Goal: Information Seeking & Learning: Learn about a topic

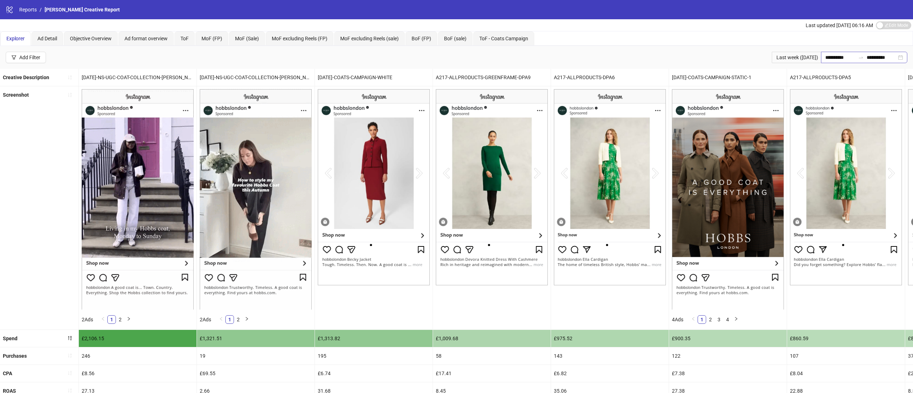
click at [900, 56] on div "**********" at bounding box center [864, 57] width 86 height 11
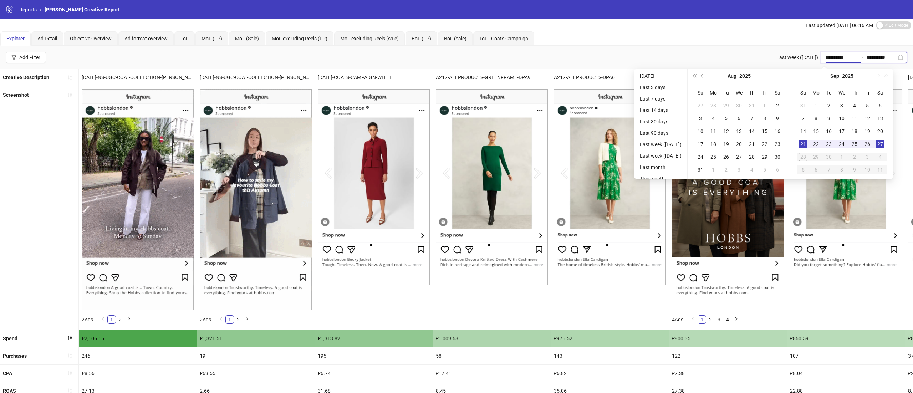
type input "**********"
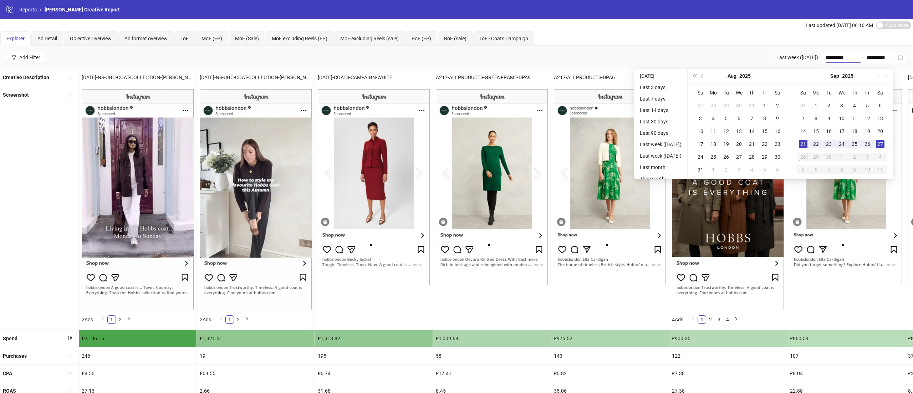
click at [327, 315] on div "**********" at bounding box center [456, 240] width 913 height 481
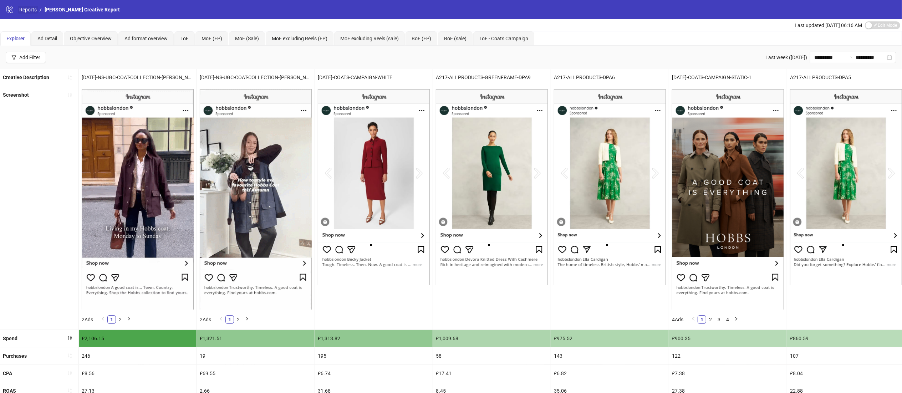
click at [25, 8] on link "Reports" at bounding box center [28, 10] width 20 height 8
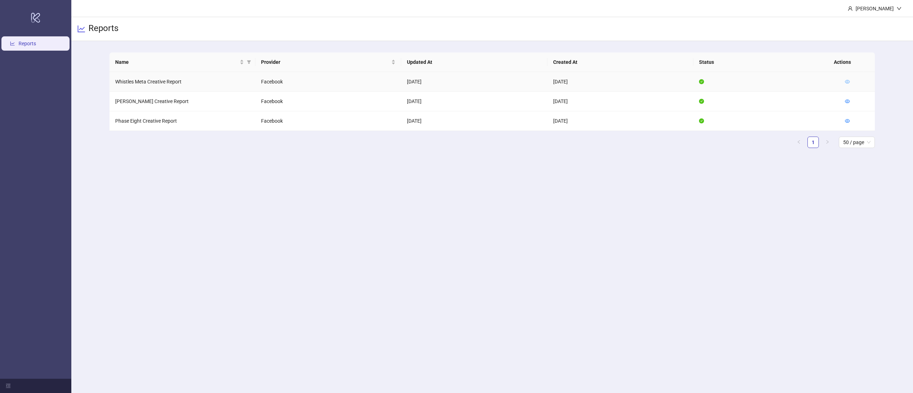
click at [846, 82] on icon "eye" at bounding box center [847, 81] width 5 height 5
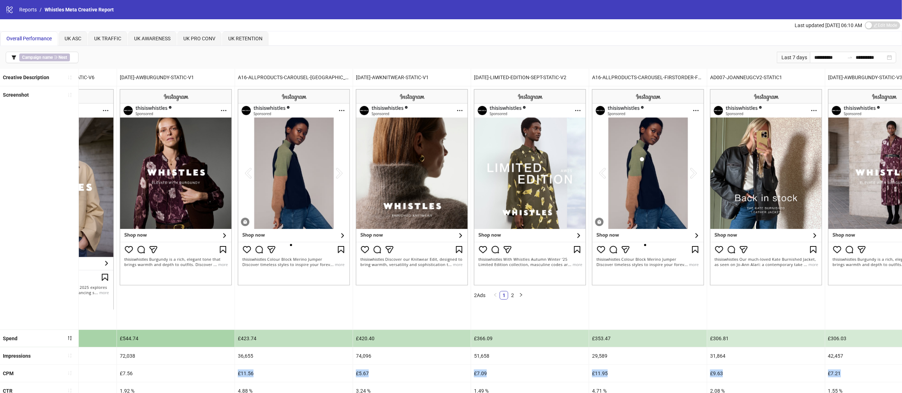
scroll to position [0, 736]
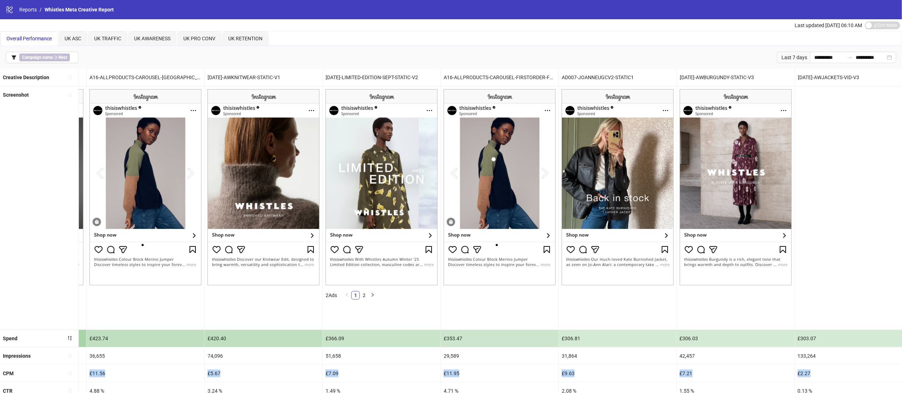
drag, startPoint x: 688, startPoint y: 365, endPoint x: 912, endPoint y: 372, distance: 224.4
click at [902, 372] on html "**********" at bounding box center [451, 196] width 902 height 393
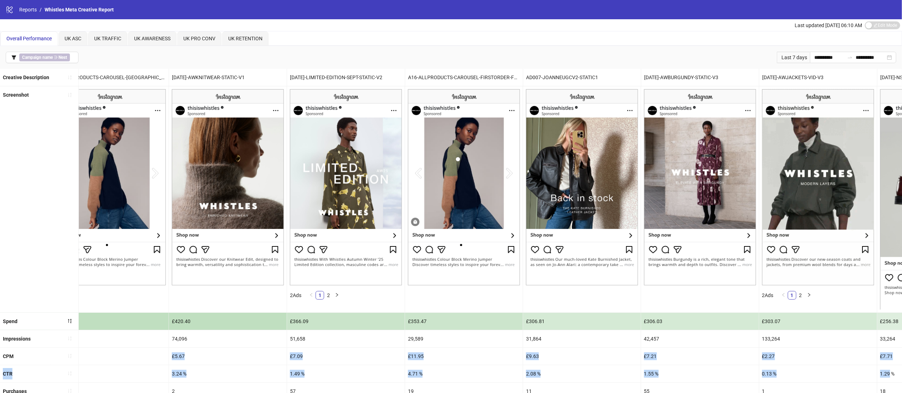
click at [692, 366] on div "1.55 %" at bounding box center [700, 373] width 118 height 17
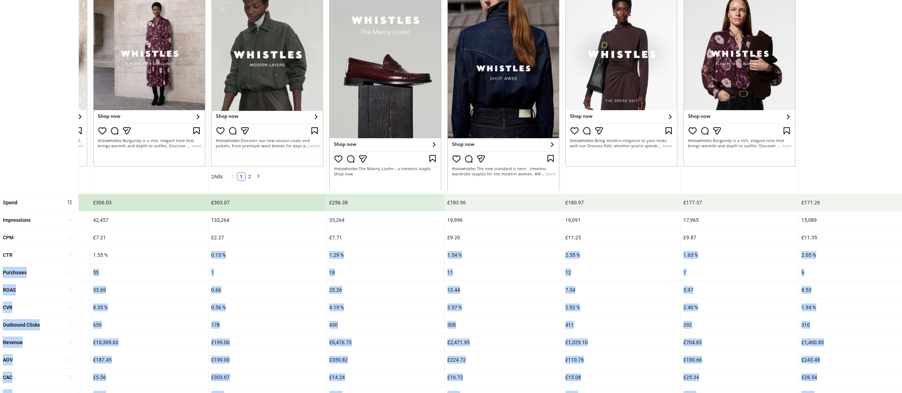
scroll to position [0, 1386]
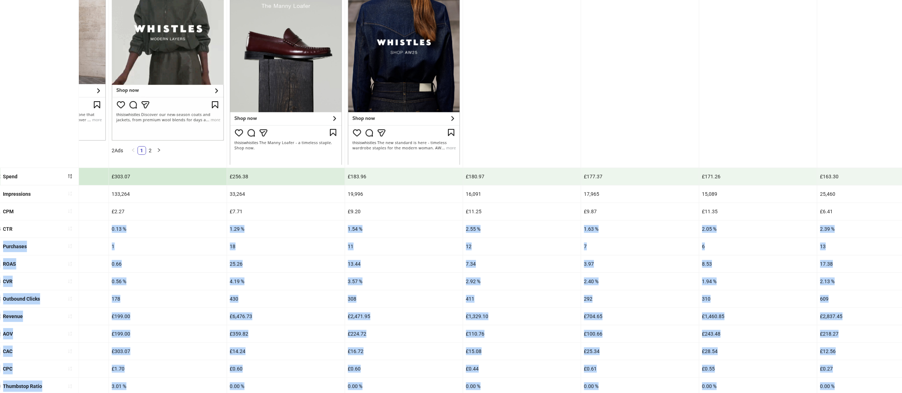
drag, startPoint x: 692, startPoint y: 366, endPoint x: 911, endPoint y: 396, distance: 221.8
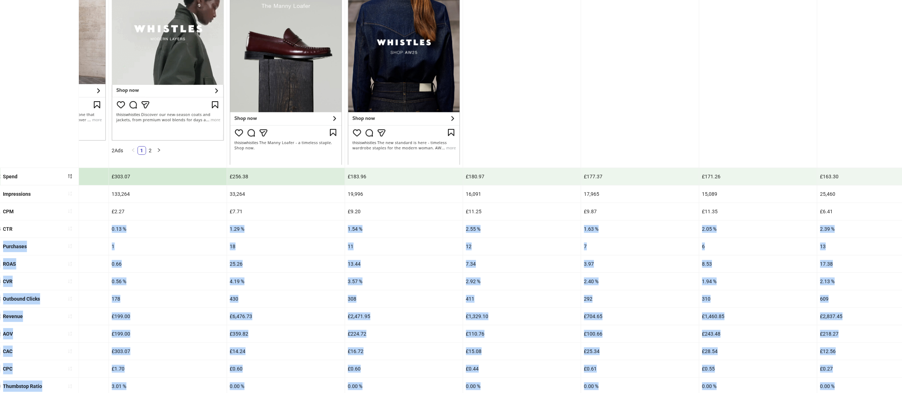
click at [902, 248] on html "**********" at bounding box center [451, 51] width 902 height 393
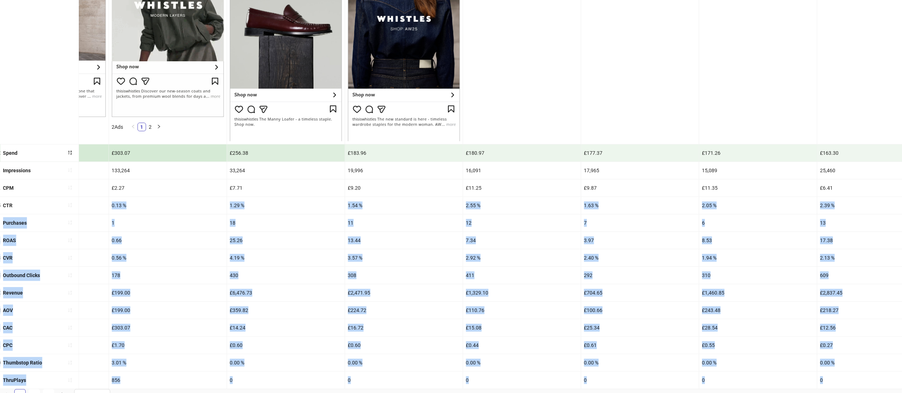
scroll to position [0, 1445]
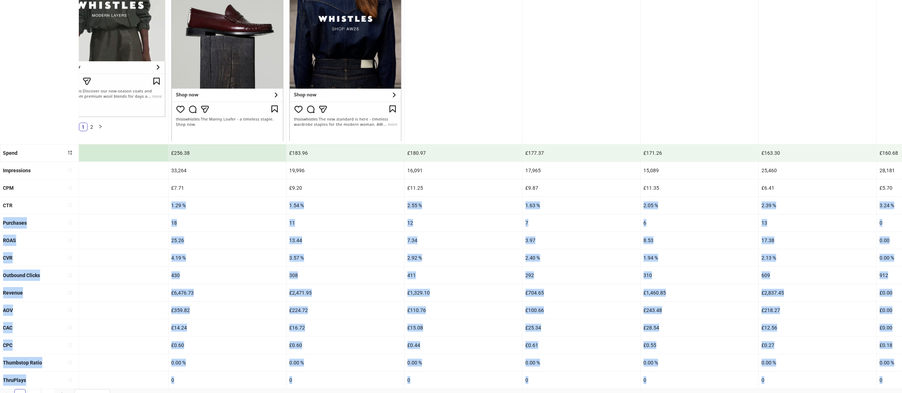
click at [743, 219] on div "6" at bounding box center [699, 222] width 118 height 17
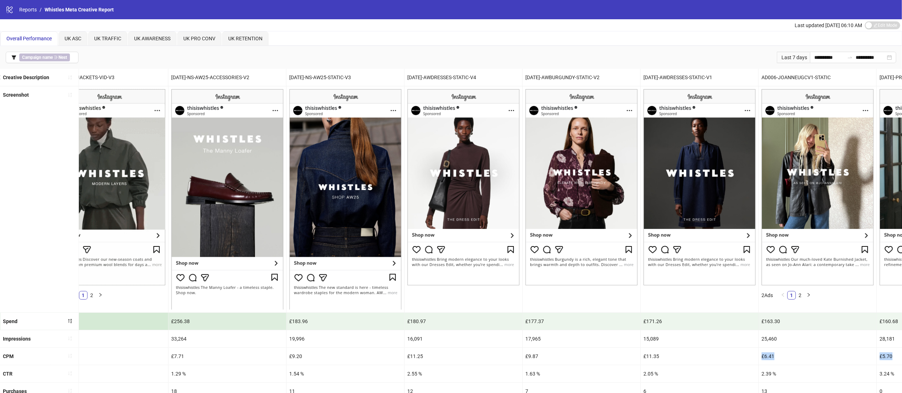
scroll to position [0, 1539]
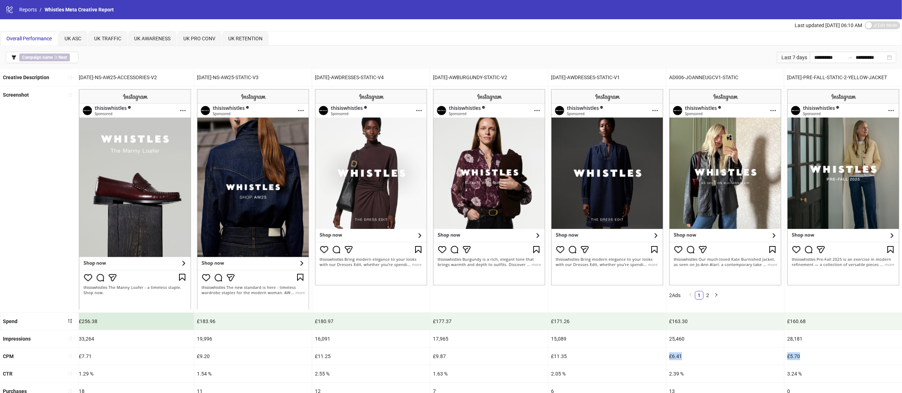
drag, startPoint x: 684, startPoint y: 355, endPoint x: 912, endPoint y: 352, distance: 228.2
click at [902, 352] on html "**********" at bounding box center [451, 196] width 902 height 393
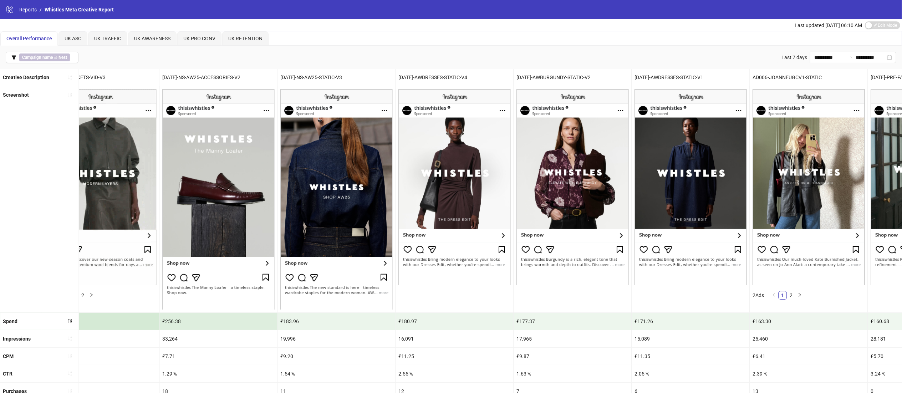
click at [398, 342] on div "16,091" at bounding box center [454, 338] width 118 height 17
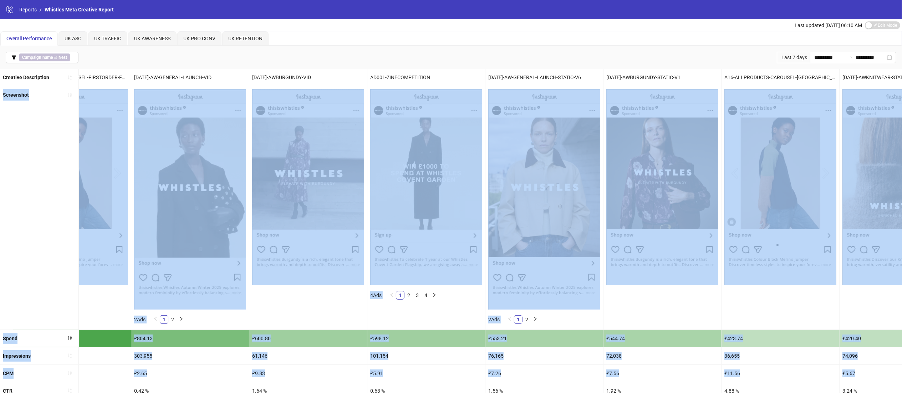
scroll to position [0, 0]
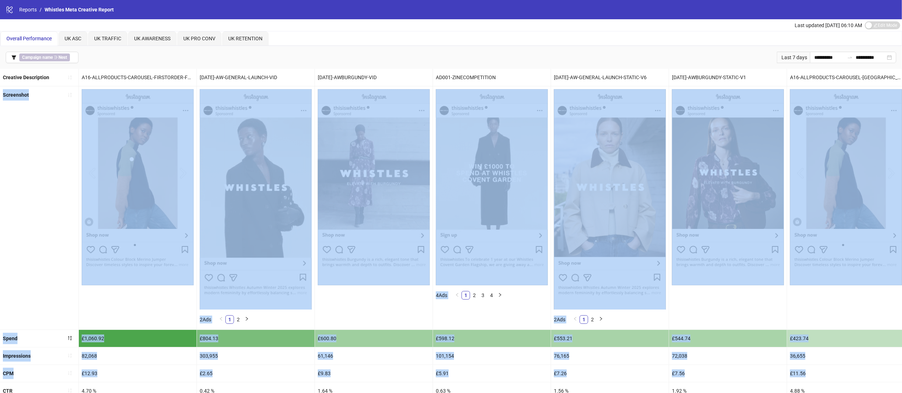
drag, startPoint x: 478, startPoint y: 354, endPoint x: 0, endPoint y: 286, distance: 482.6
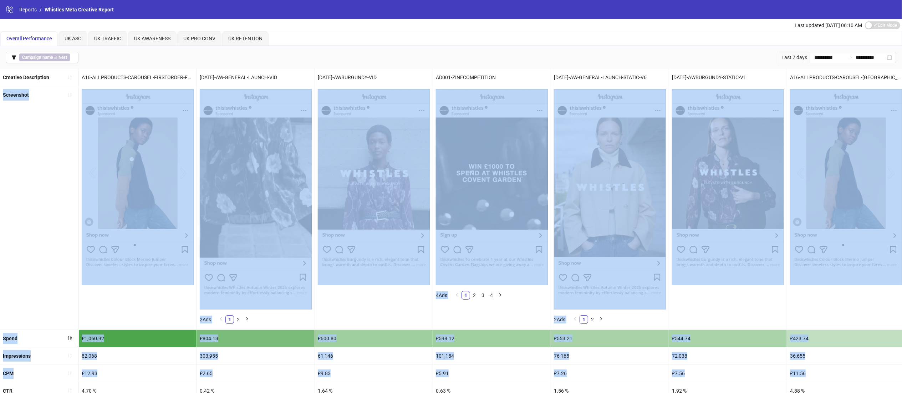
click at [0, 286] on ul "Creative Description A16-ALLPRODUCTS-CAROUSEL-FIRSTORDER-FRAME2 [DATE]-AW-GENER…" at bounding box center [451, 322] width 902 height 506
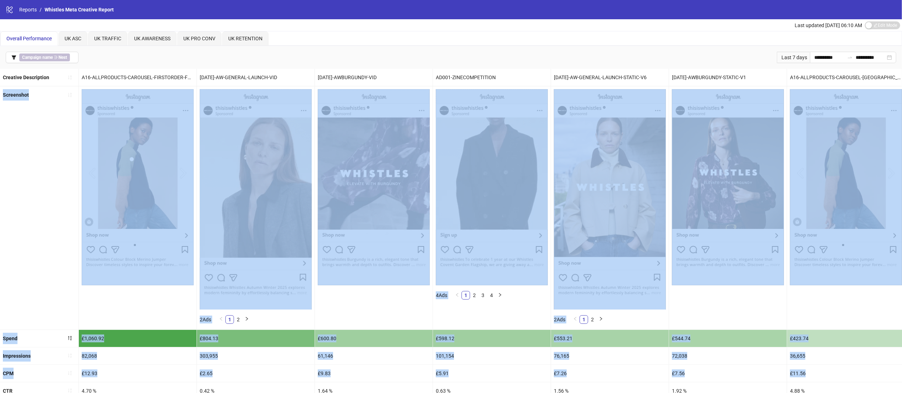
click at [406, 357] on div "61,146" at bounding box center [374, 355] width 118 height 17
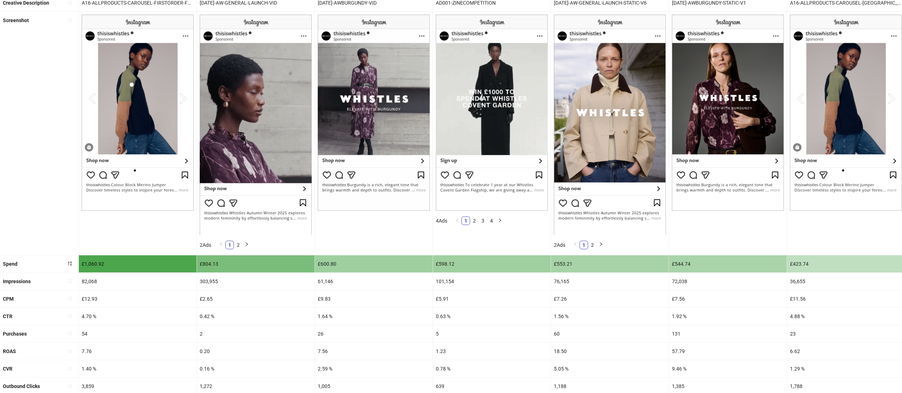
scroll to position [35, 0]
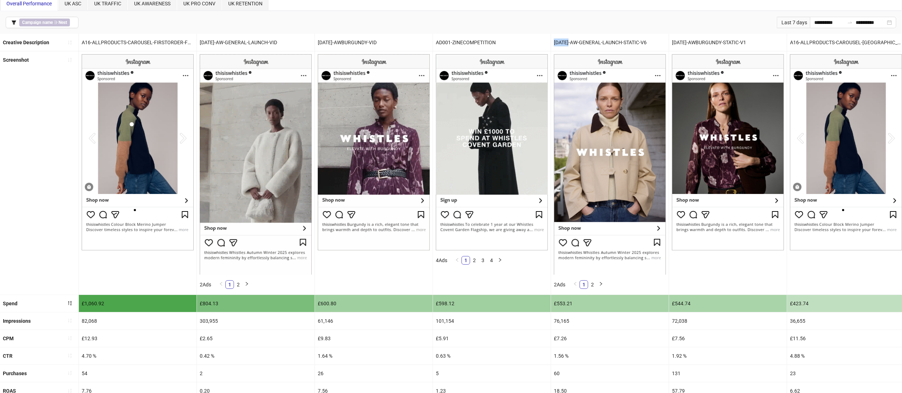
drag, startPoint x: 571, startPoint y: 40, endPoint x: 546, endPoint y: 43, distance: 25.6
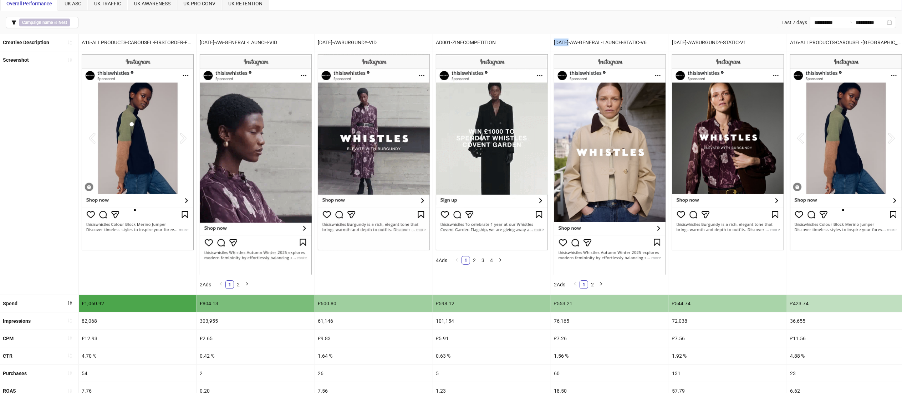
copy div "[DATE]-"
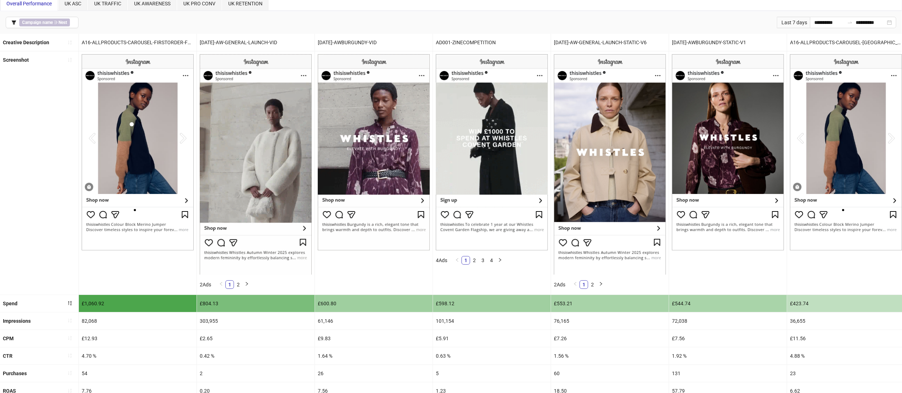
click at [578, 43] on div "[DATE]-AW-GENERAL-LAUNCH-STATIC-V6" at bounding box center [610, 42] width 118 height 17
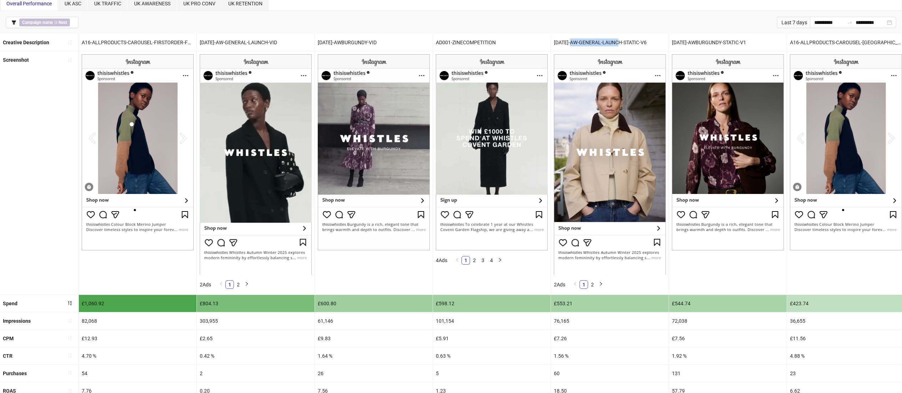
drag, startPoint x: 572, startPoint y: 42, endPoint x: 622, endPoint y: 48, distance: 50.2
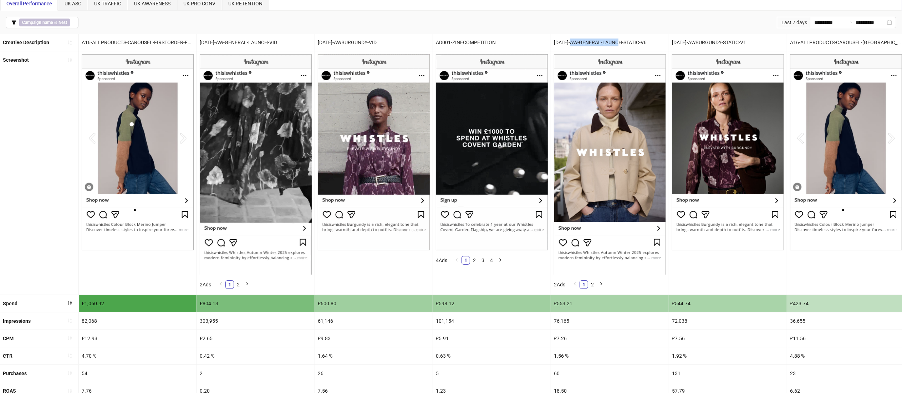
click at [622, 48] on div "[DATE]-AW-GENERAL-LAUNCH-STATIC-V6" at bounding box center [610, 42] width 118 height 17
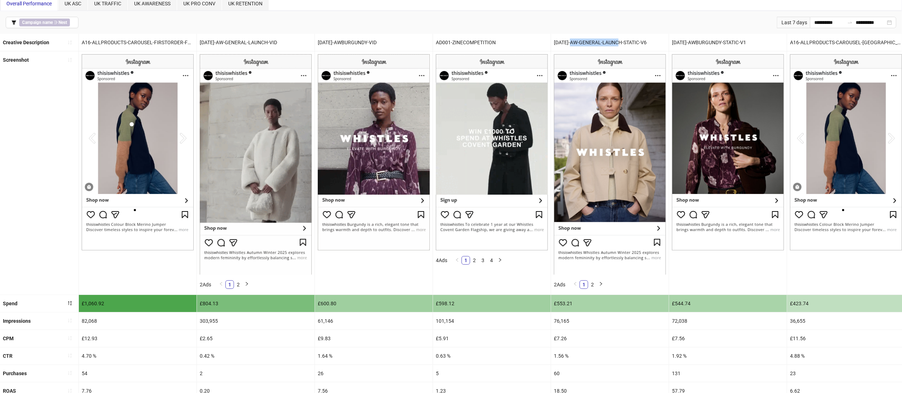
copy div "W-GENERAL-LAUNCH"
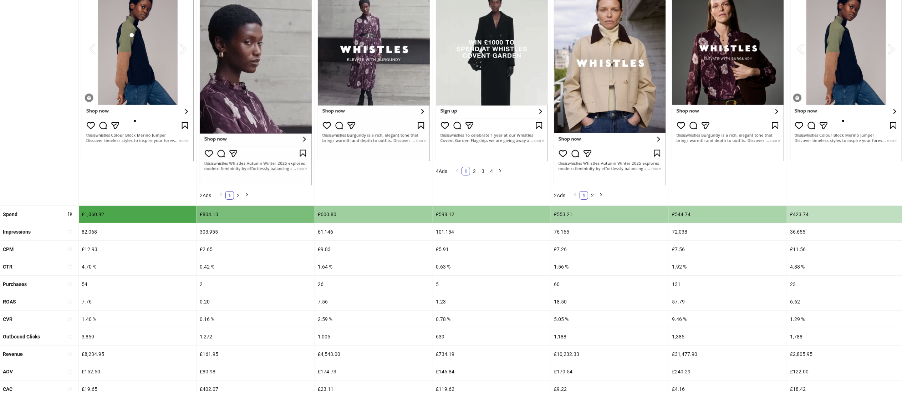
scroll to position [20, 0]
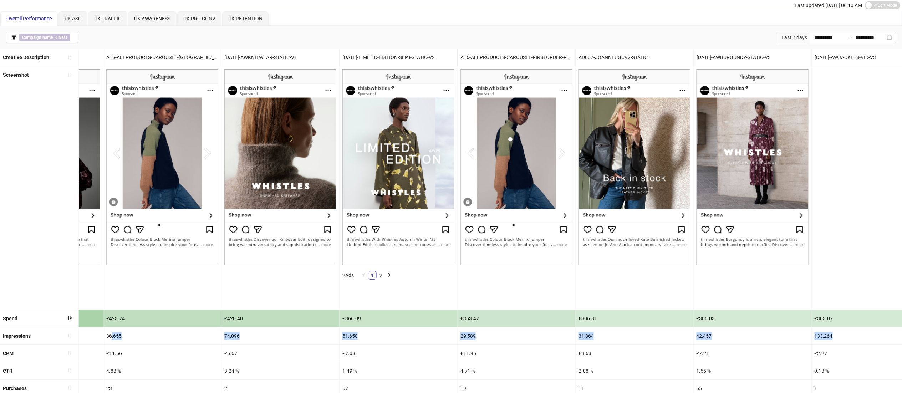
drag, startPoint x: 796, startPoint y: 344, endPoint x: 912, endPoint y: 342, distance: 116.3
click at [902, 342] on html "**********" at bounding box center [451, 176] width 902 height 393
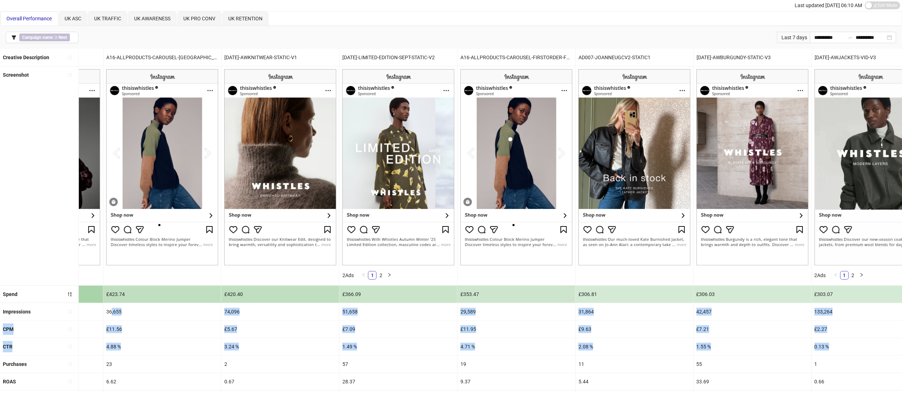
scroll to position [0, 704]
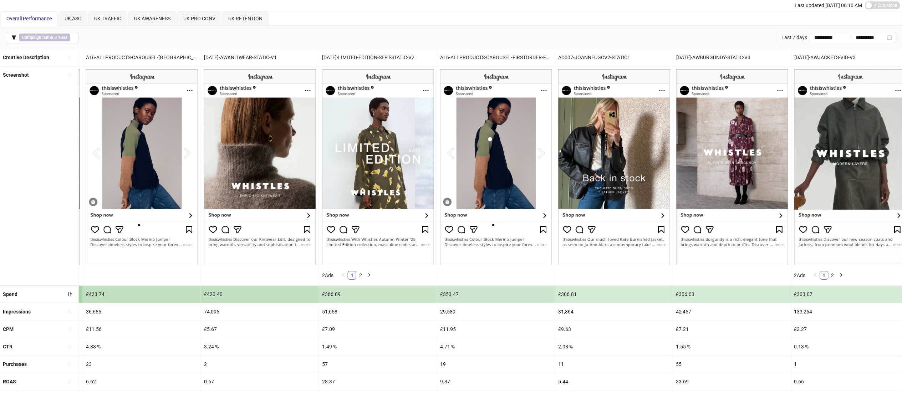
click at [362, 369] on div "57" at bounding box center [378, 363] width 118 height 17
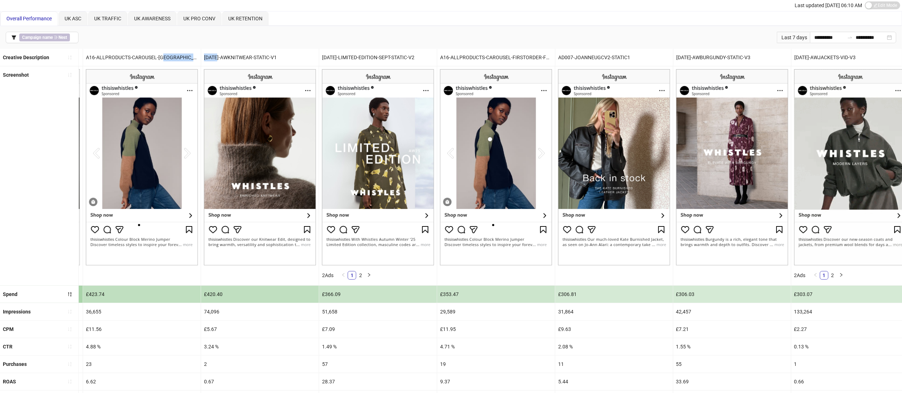
drag, startPoint x: 219, startPoint y: 58, endPoint x: 193, endPoint y: 56, distance: 26.1
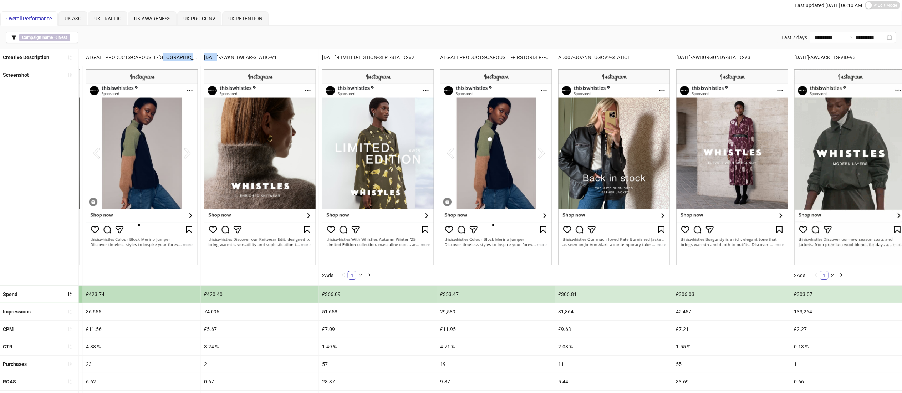
click at [193, 56] on div "Creative Description A16-ALLPRODUCTS-CAROUSEL-FIRSTORDER-FRAME2 [DATE]-AW-GENER…" at bounding box center [515, 57] width 2439 height 17
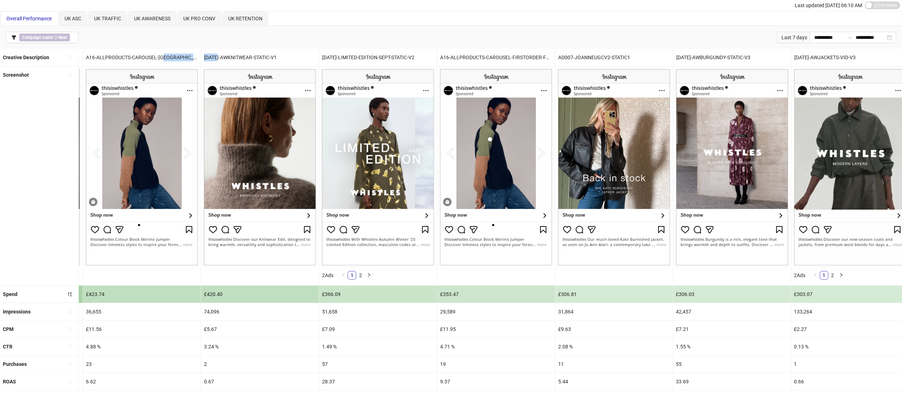
copy div "[DATE]"
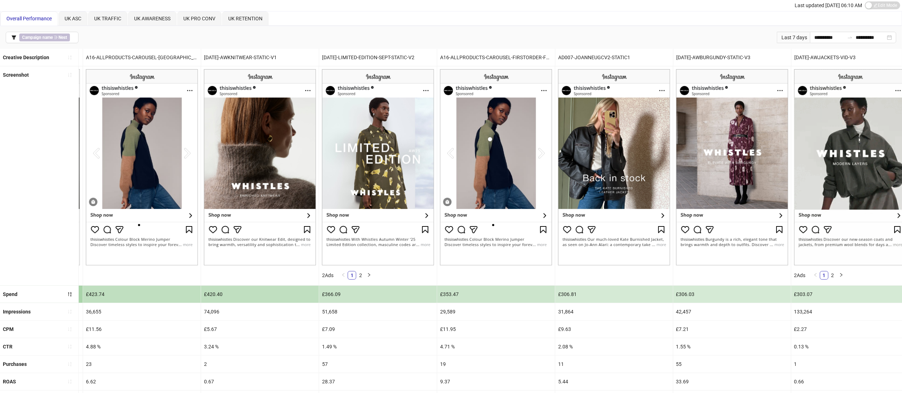
click at [260, 55] on div "[DATE]-AWKNITWEAR-STATIC-V1" at bounding box center [260, 57] width 118 height 17
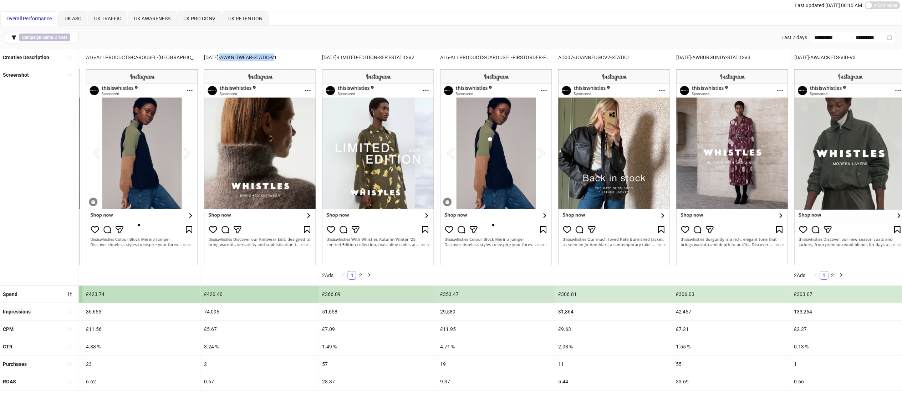
drag, startPoint x: 280, startPoint y: 56, endPoint x: 221, endPoint y: 60, distance: 58.6
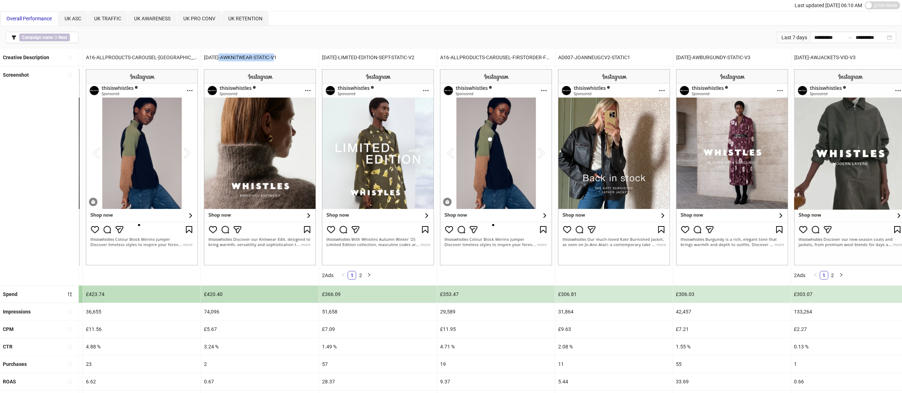
click at [221, 60] on div "[DATE]-AWKNITWEAR-STATIC-V1" at bounding box center [260, 57] width 118 height 17
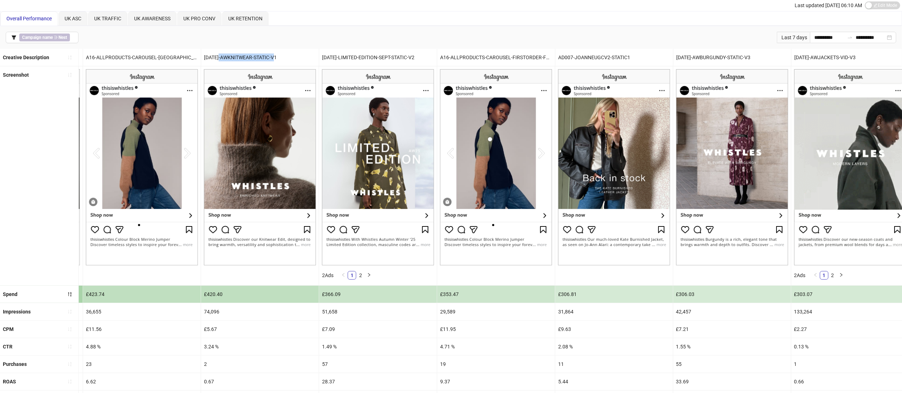
copy div "AWKNITWEAR-STATIC-V1"
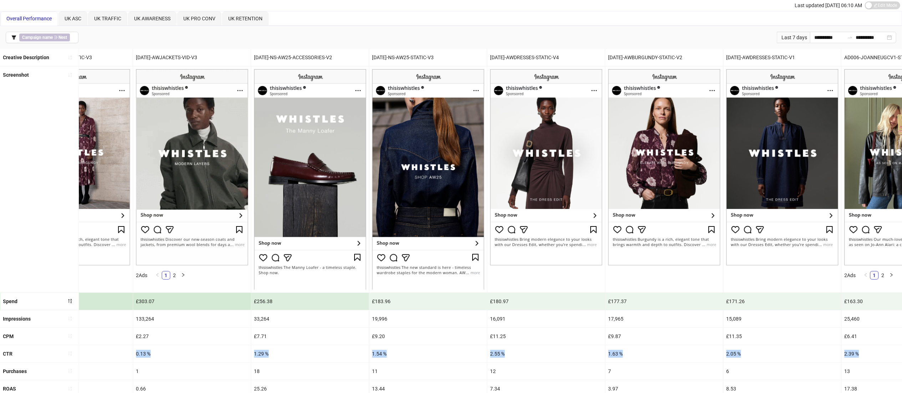
scroll to position [0, 1539]
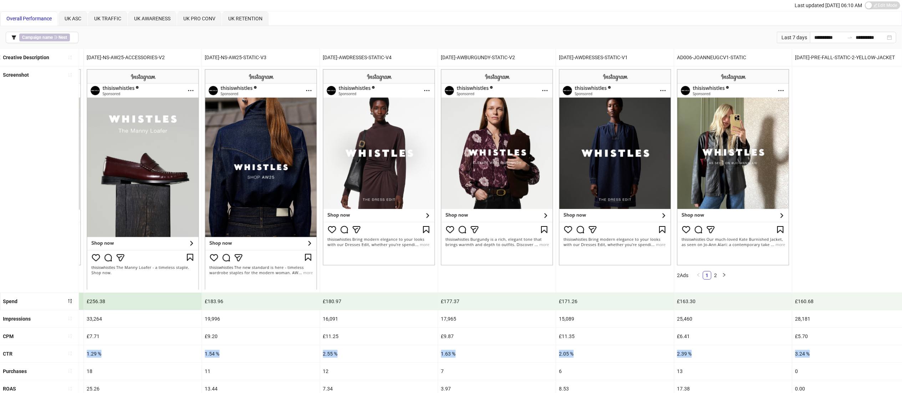
drag, startPoint x: 504, startPoint y: 343, endPoint x: 910, endPoint y: 361, distance: 406.1
click at [902, 361] on html "**********" at bounding box center [451, 176] width 902 height 393
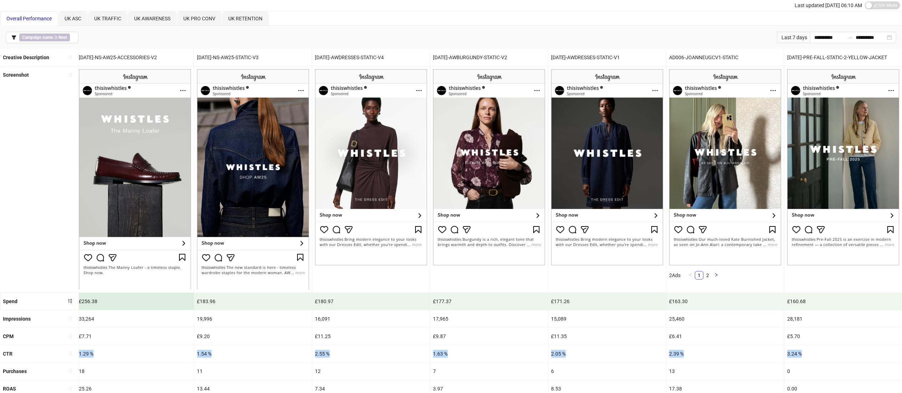
click at [406, 355] on div "2.55 %" at bounding box center [371, 353] width 118 height 17
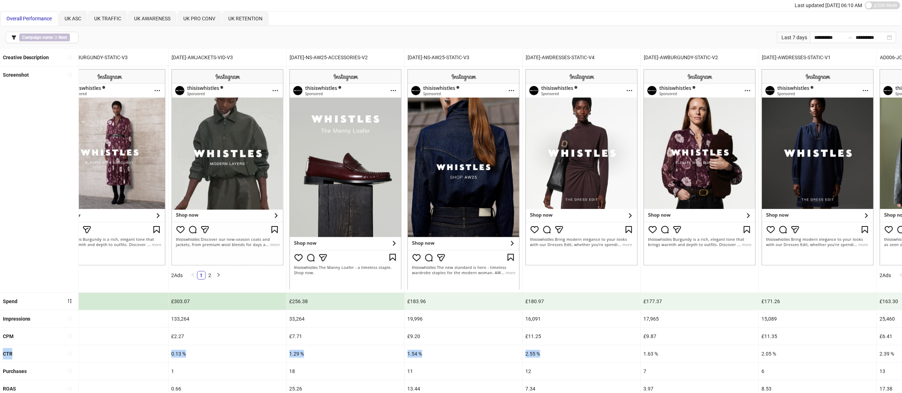
drag, startPoint x: 402, startPoint y: 349, endPoint x: 1, endPoint y: 352, distance: 400.8
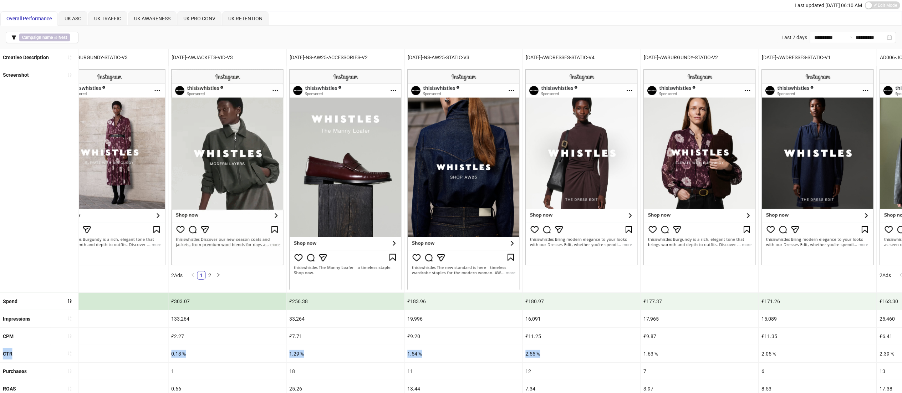
scroll to position [0, 1318]
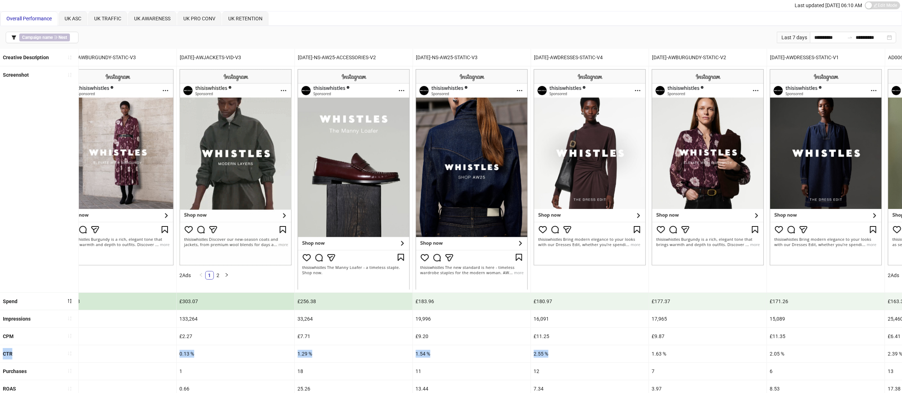
click at [404, 358] on div "1.29 %" at bounding box center [354, 353] width 118 height 17
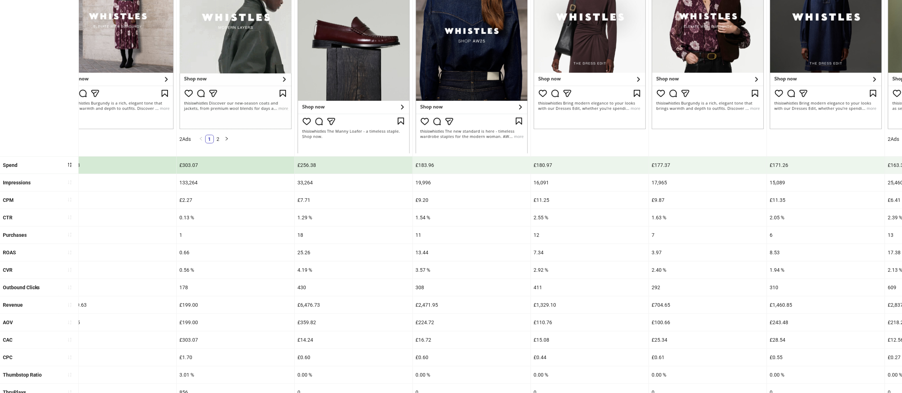
scroll to position [189, 0]
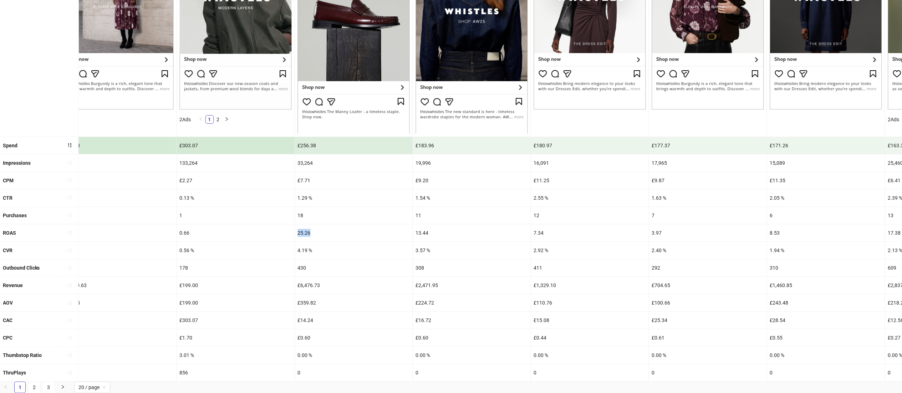
drag, startPoint x: 320, startPoint y: 220, endPoint x: 295, endPoint y: 221, distance: 25.3
click at [323, 242] on div "4.19 %" at bounding box center [354, 250] width 118 height 17
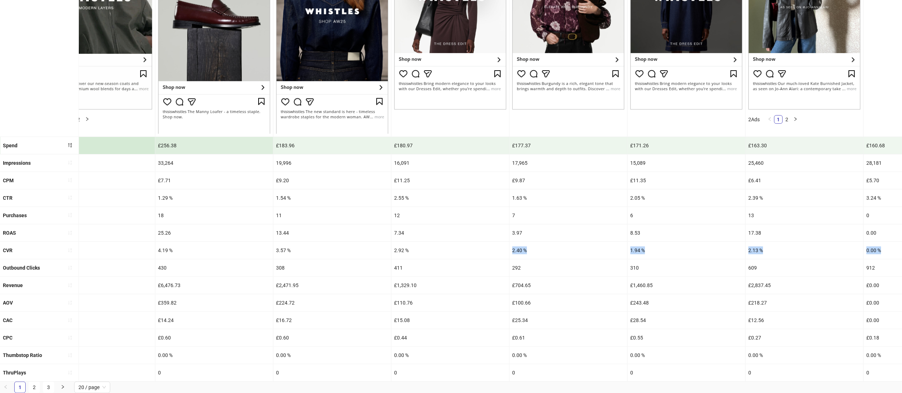
drag, startPoint x: 619, startPoint y: 241, endPoint x: 912, endPoint y: 241, distance: 293.1
click at [902, 217] on html "**********" at bounding box center [451, 20] width 902 height 393
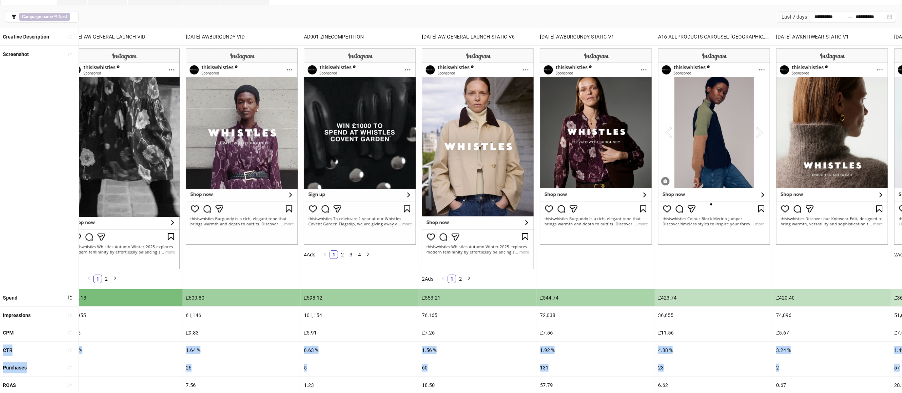
scroll to position [0, 0]
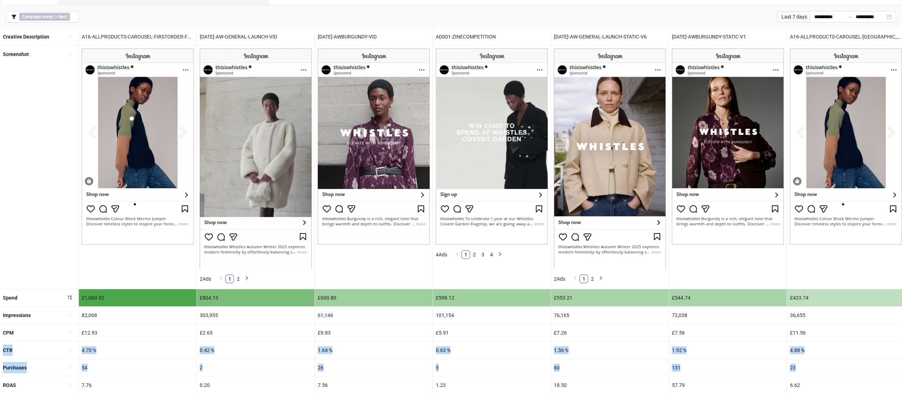
drag, startPoint x: 668, startPoint y: 343, endPoint x: 0, endPoint y: 344, distance: 668.2
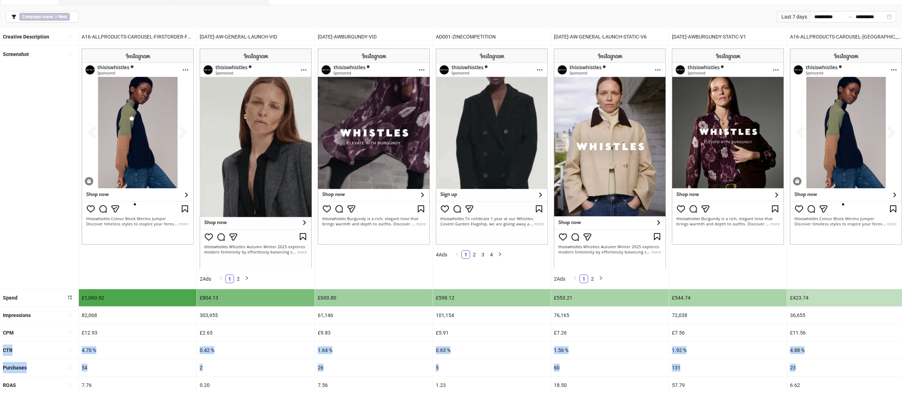
click at [0, 344] on ul "Creative Description A16-ALLPRODUCTS-CAROUSEL-FIRSTORDER-FRAME2 [DATE]-AW-GENER…" at bounding box center [451, 281] width 902 height 506
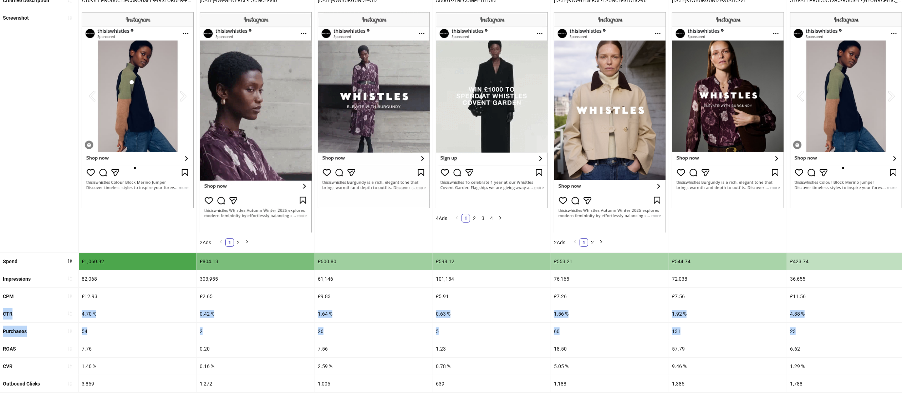
scroll to position [85, 0]
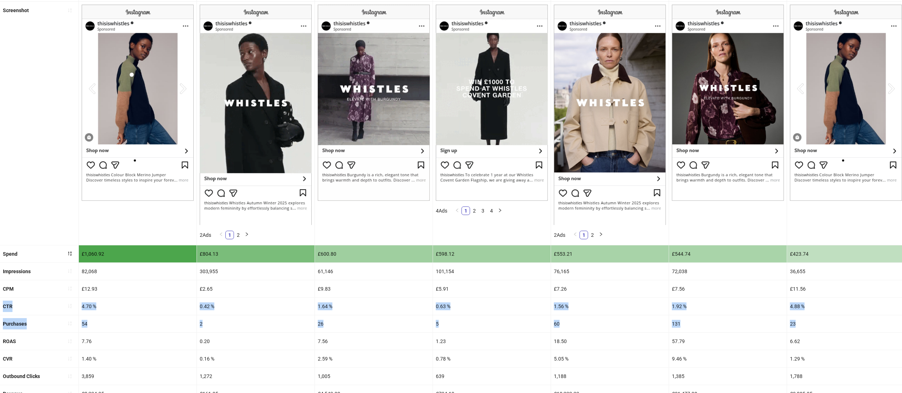
click at [467, 309] on div "0.63 %" at bounding box center [492, 306] width 118 height 17
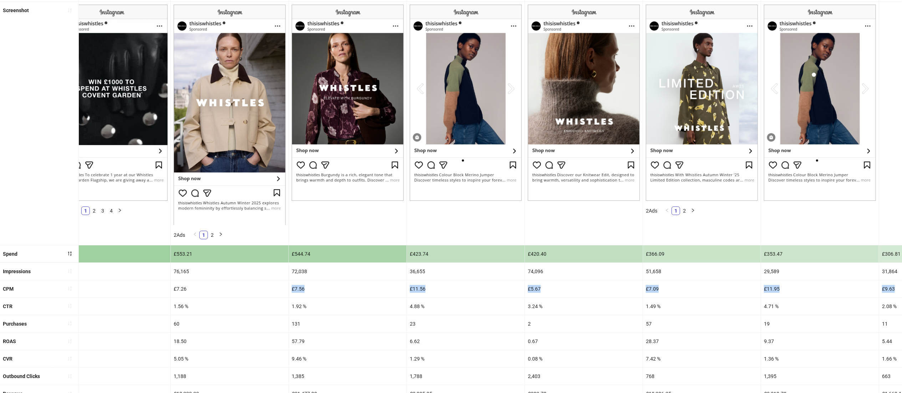
drag, startPoint x: 600, startPoint y: 286, endPoint x: 912, endPoint y: 283, distance: 312.3
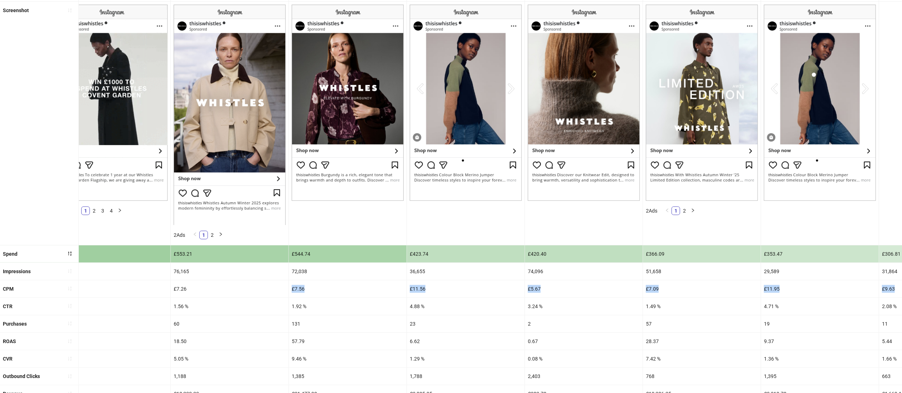
click at [902, 283] on html "**********" at bounding box center [451, 111] width 902 height 393
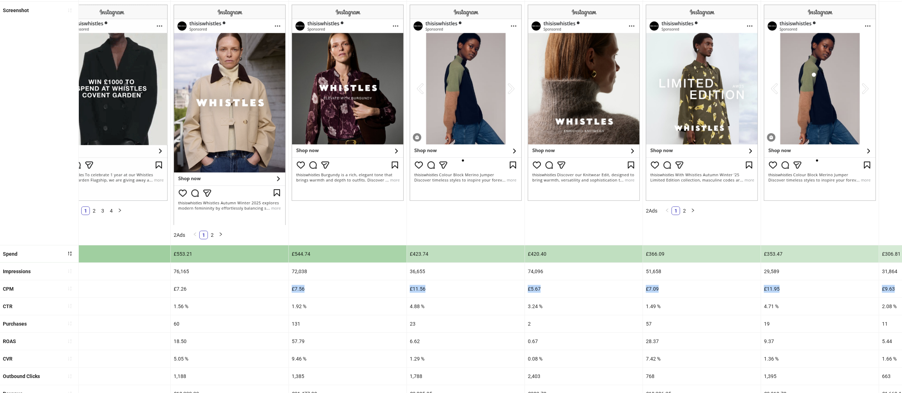
scroll to position [0, 503]
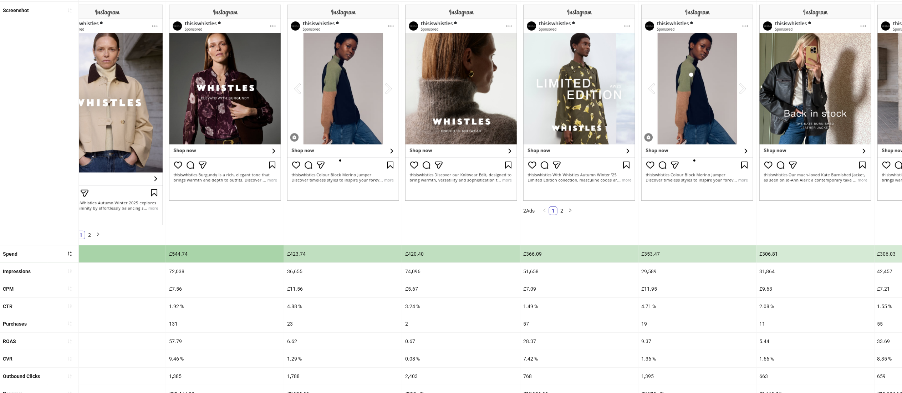
click at [680, 268] on div "29,589" at bounding box center [697, 271] width 118 height 17
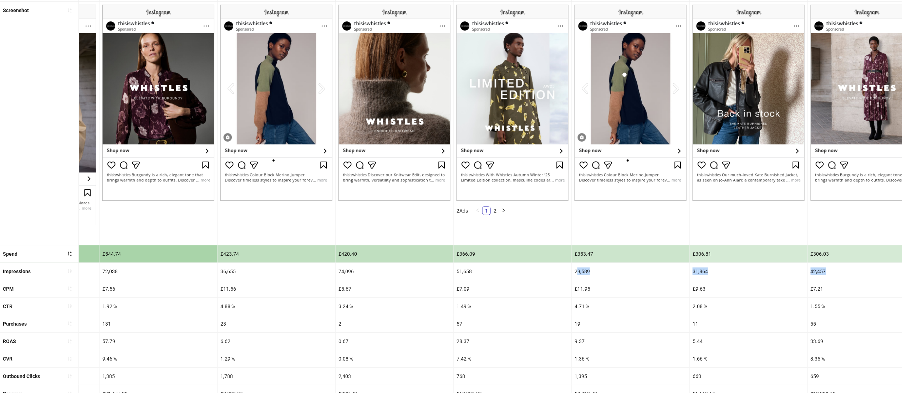
drag, startPoint x: 645, startPoint y: 265, endPoint x: 903, endPoint y: 276, distance: 258.7
click at [902, 276] on html "**********" at bounding box center [451, 111] width 902 height 393
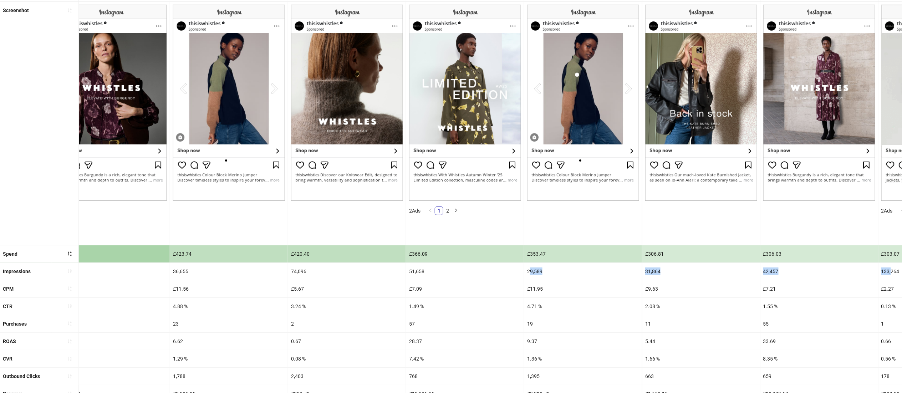
click at [760, 273] on div "31,864" at bounding box center [701, 271] width 118 height 17
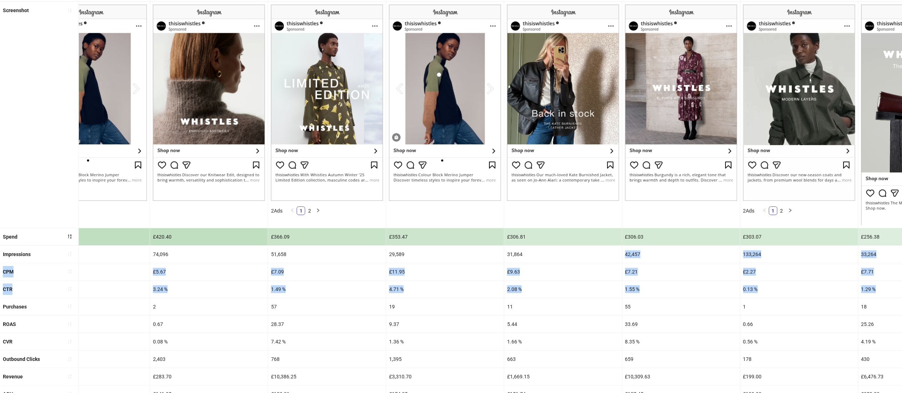
drag, startPoint x: 757, startPoint y: 276, endPoint x: 912, endPoint y: 278, distance: 155.5
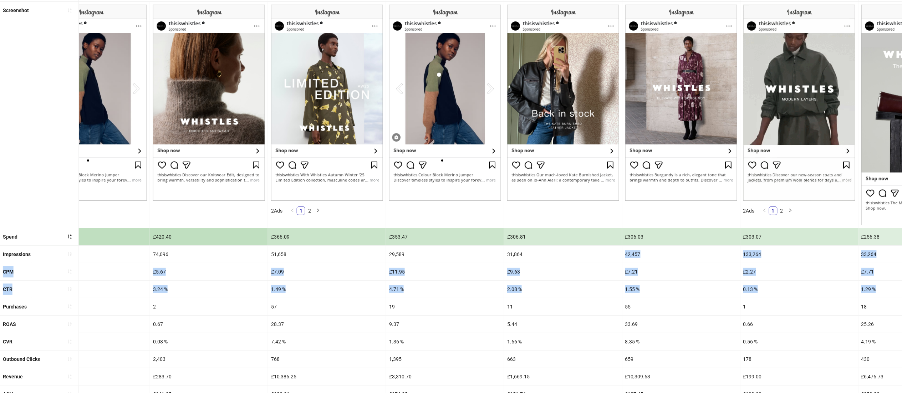
click at [902, 278] on html "**********" at bounding box center [451, 111] width 902 height 393
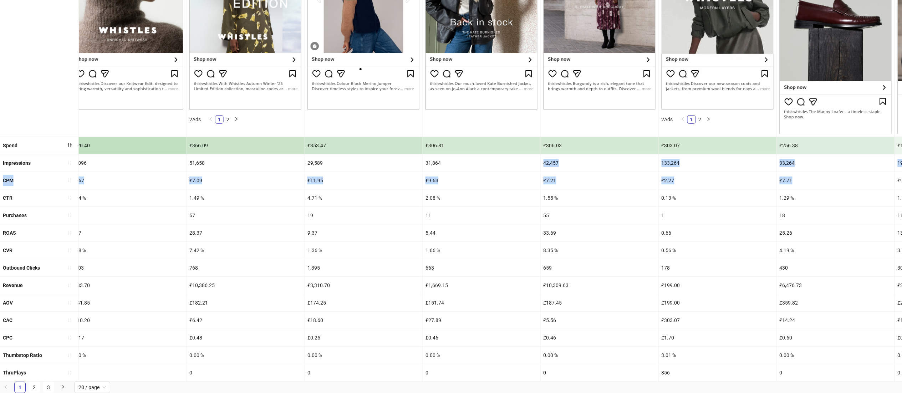
scroll to position [189, 0]
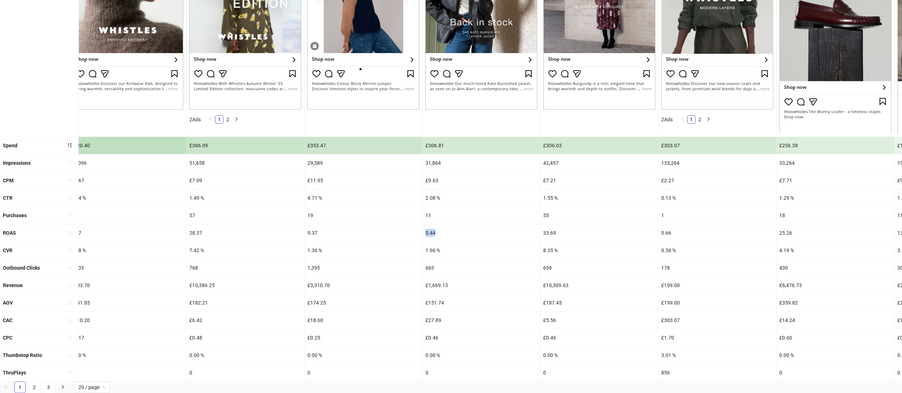
drag, startPoint x: 445, startPoint y: 222, endPoint x: 415, endPoint y: 222, distance: 30.0
click at [415, 224] on div "ROAS 7.76 0.20 7.56 1.23 18.50 57.79 6.62 0.67 28.37 9.37 5.44 33.69 0.66 25.26…" at bounding box center [383, 232] width 2439 height 17
click at [605, 172] on div "£7.21" at bounding box center [600, 180] width 118 height 17
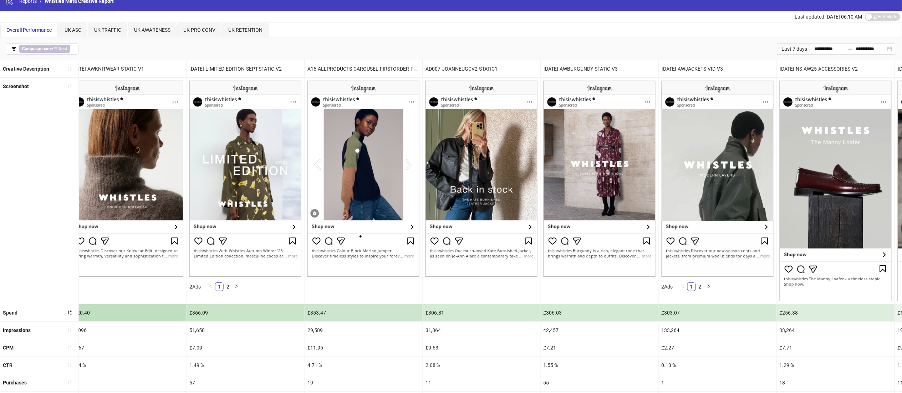
scroll to position [9, 0]
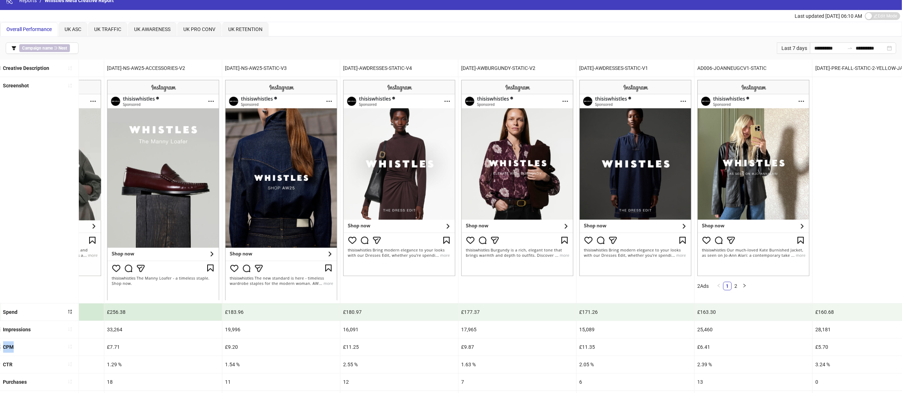
drag, startPoint x: 743, startPoint y: 349, endPoint x: 912, endPoint y: 336, distance: 168.8
click at [902, 336] on html "**********" at bounding box center [451, 187] width 902 height 393
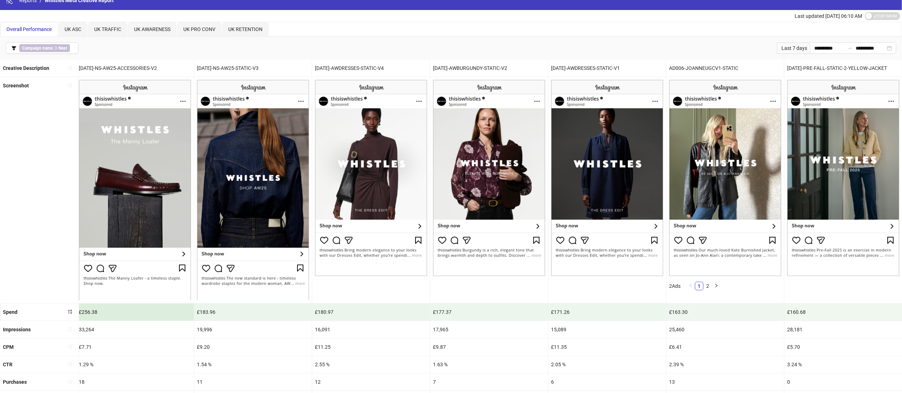
click at [641, 312] on div "£171.26" at bounding box center [607, 311] width 118 height 17
drag, startPoint x: 613, startPoint y: 322, endPoint x: 912, endPoint y: 337, distance: 299.2
click at [902, 337] on html "**********" at bounding box center [451, 187] width 902 height 393
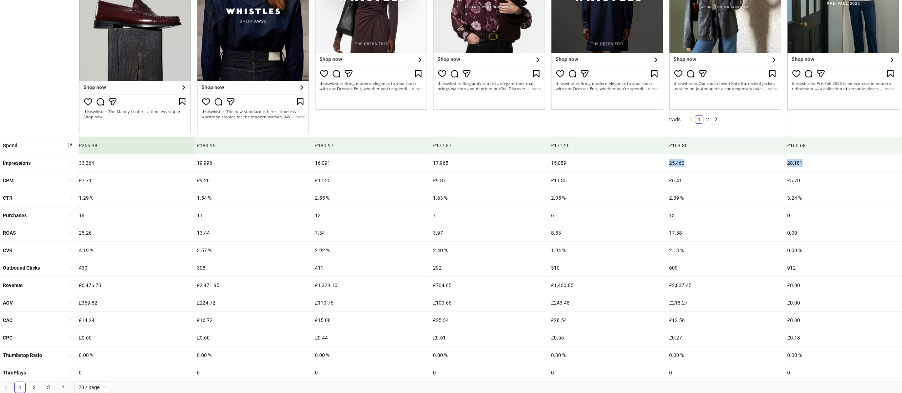
scroll to position [189, 0]
drag, startPoint x: 689, startPoint y: 217, endPoint x: 655, endPoint y: 217, distance: 34.2
copy div "17.38"
drag, startPoint x: 686, startPoint y: 234, endPoint x: 662, endPoint y: 235, distance: 24.3
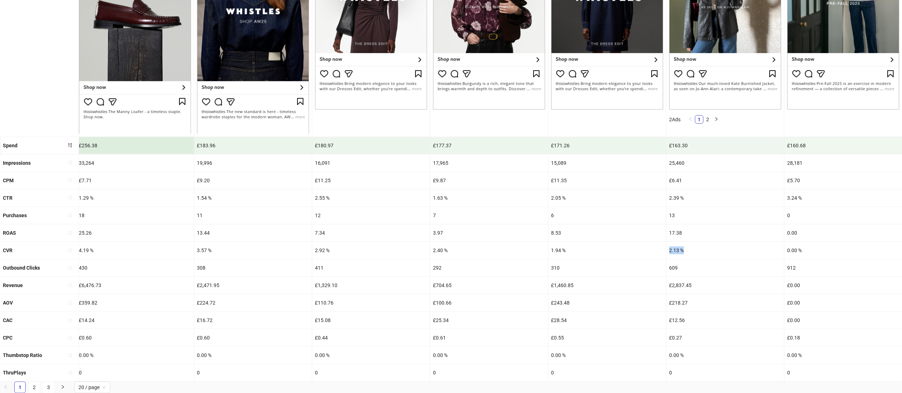
copy div "2.13 %"
drag, startPoint x: 690, startPoint y: 183, endPoint x: 625, endPoint y: 188, distance: 64.7
copy div "2.39 %"
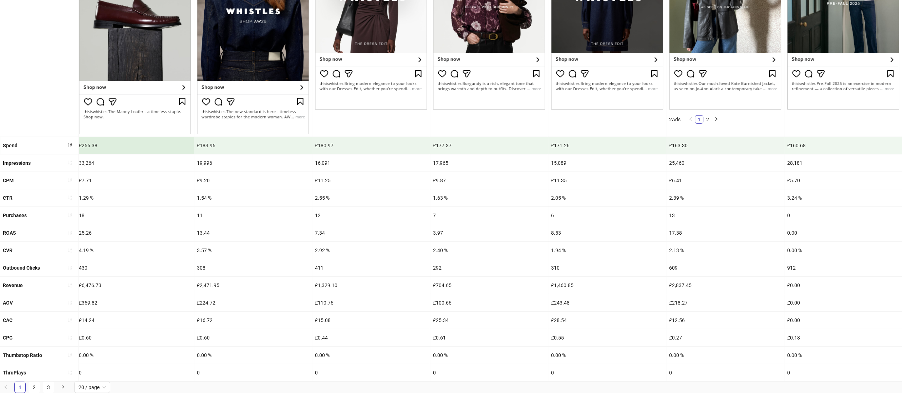
click at [631, 259] on div "310" at bounding box center [607, 267] width 118 height 17
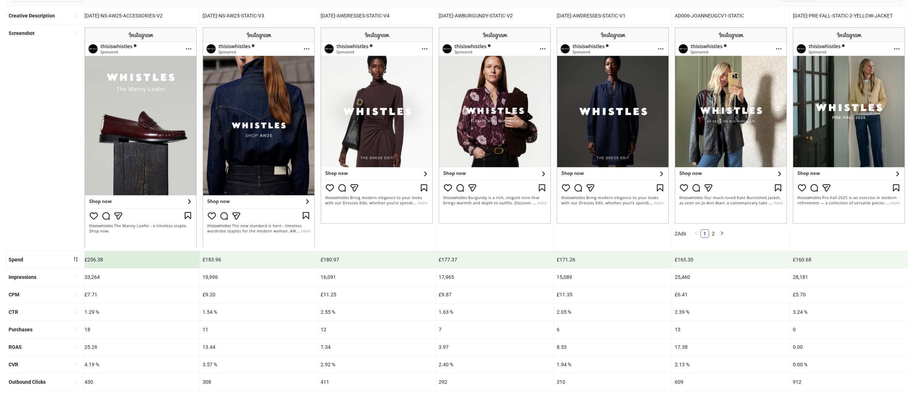
scroll to position [39, 0]
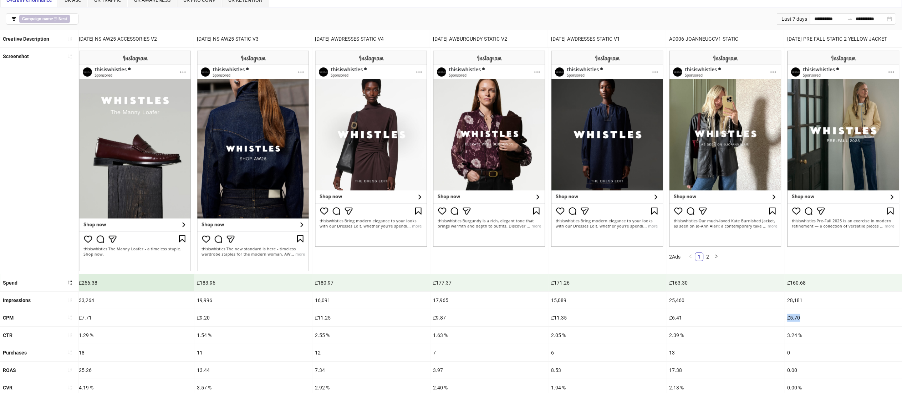
drag, startPoint x: 783, startPoint y: 327, endPoint x: 912, endPoint y: 311, distance: 129.7
click at [902, 311] on html "**********" at bounding box center [451, 157] width 902 height 393
click at [784, 317] on div "£5.70" at bounding box center [843, 317] width 118 height 17
click at [13, 17] on icon "filter" at bounding box center [14, 19] width 4 height 4
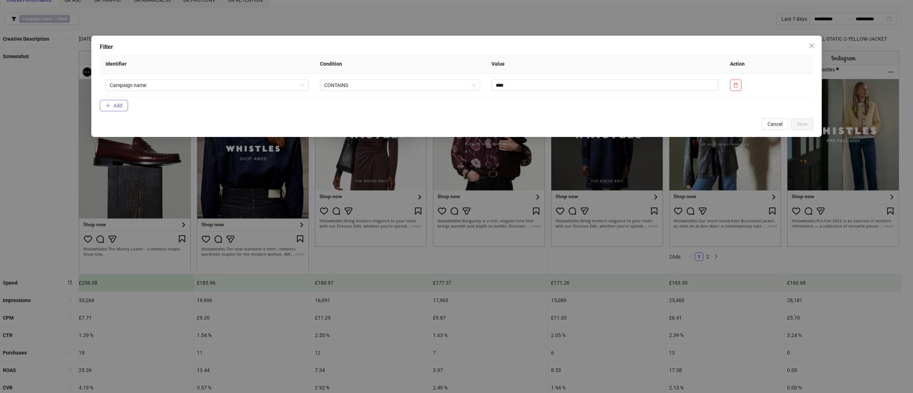
click at [112, 104] on button "Add" at bounding box center [114, 105] width 28 height 11
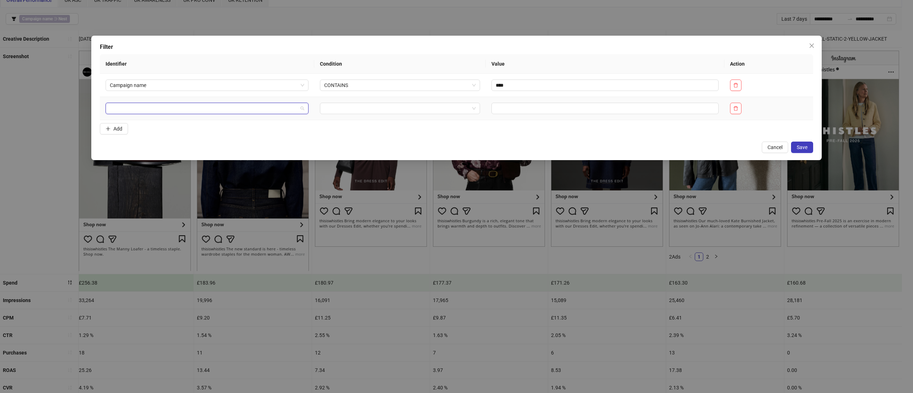
click at [152, 110] on input "search" at bounding box center [204, 108] width 188 height 11
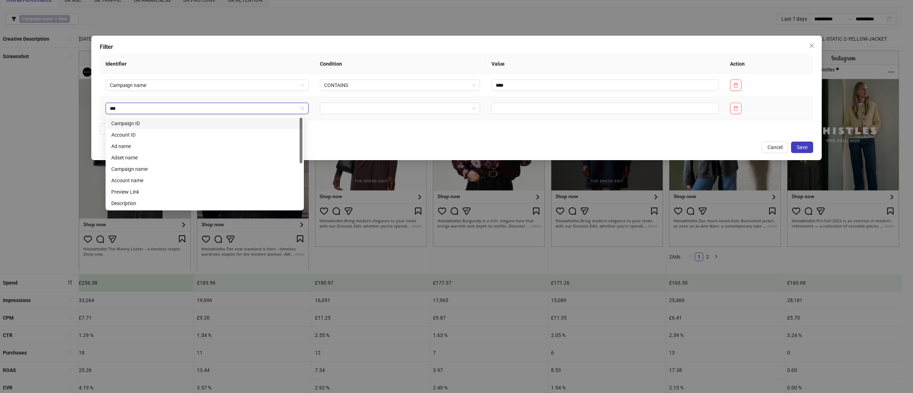
type input "****"
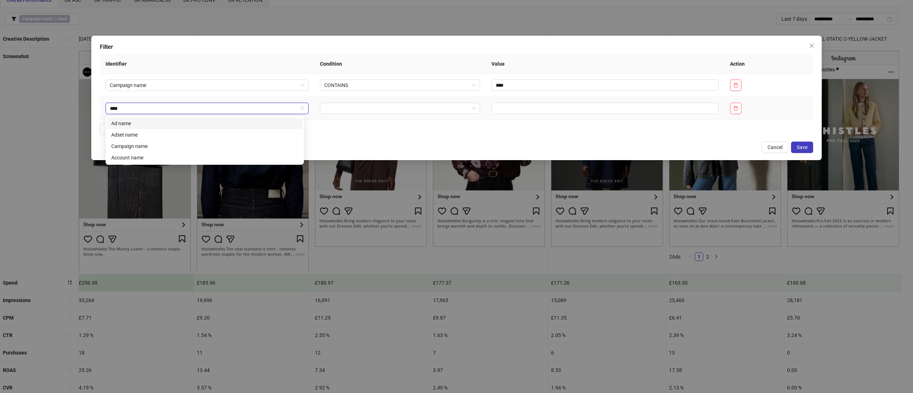
click at [145, 121] on div "Ad name" at bounding box center [204, 123] width 187 height 8
click at [374, 106] on input "search" at bounding box center [396, 108] width 145 height 11
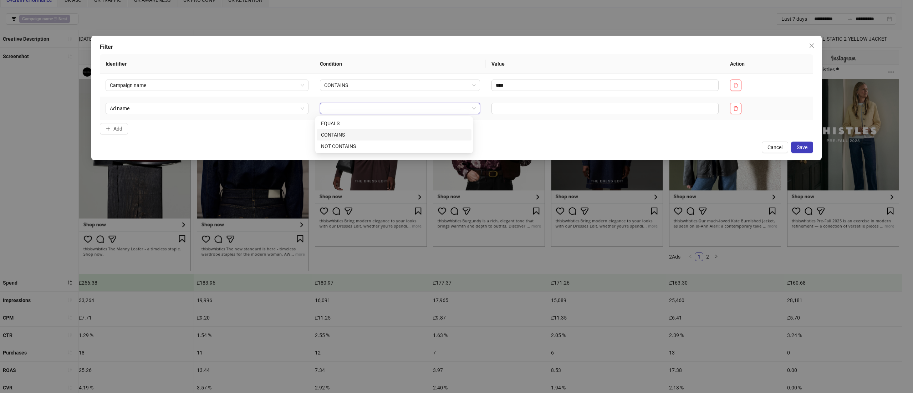
click at [359, 134] on div "CONTAINS" at bounding box center [394, 135] width 146 height 8
click at [534, 111] on input "text" at bounding box center [604, 108] width 227 height 11
type input "******"
click at [797, 147] on span "Save" at bounding box center [802, 147] width 11 height 6
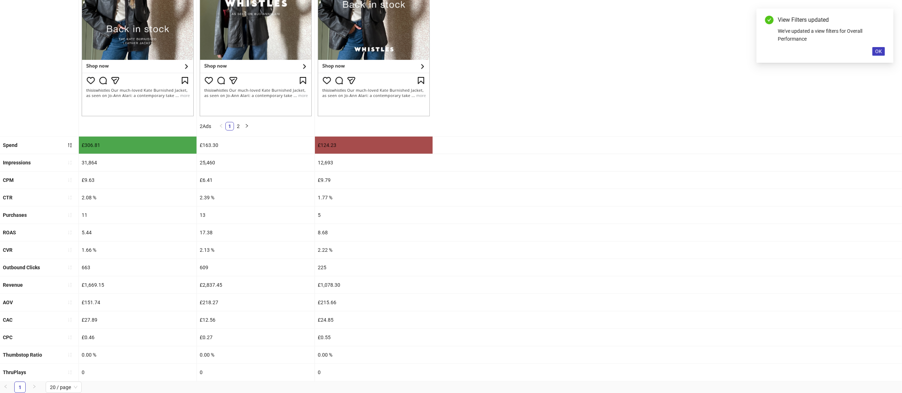
scroll to position [171, 0]
drag, startPoint x: 338, startPoint y: 245, endPoint x: 307, endPoint y: 245, distance: 30.7
click at [307, 245] on div "CVR 1.66 % 2.13 % 2.22 %" at bounding box center [451, 249] width 902 height 17
copy div "2.22 %"
drag, startPoint x: 338, startPoint y: 198, endPoint x: 304, endPoint y: 197, distance: 34.3
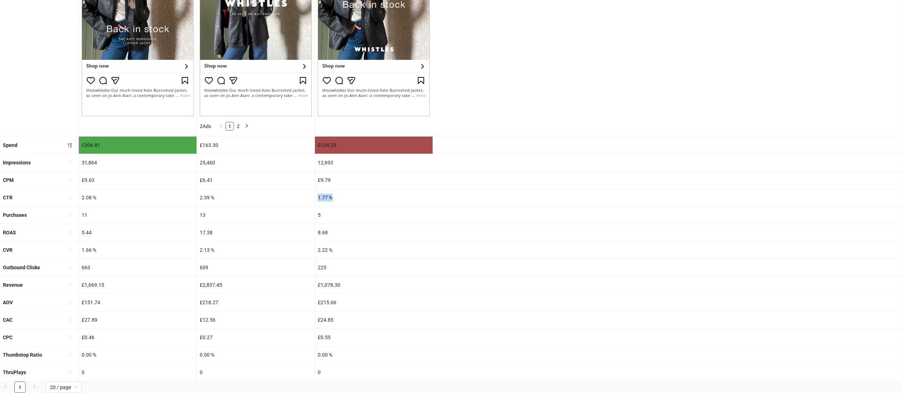
click at [304, 197] on div "CTR 2.08 % 2.39 % 1.77 %" at bounding box center [451, 197] width 902 height 17
copy div "1.77 %"
